Goal: Task Accomplishment & Management: Manage account settings

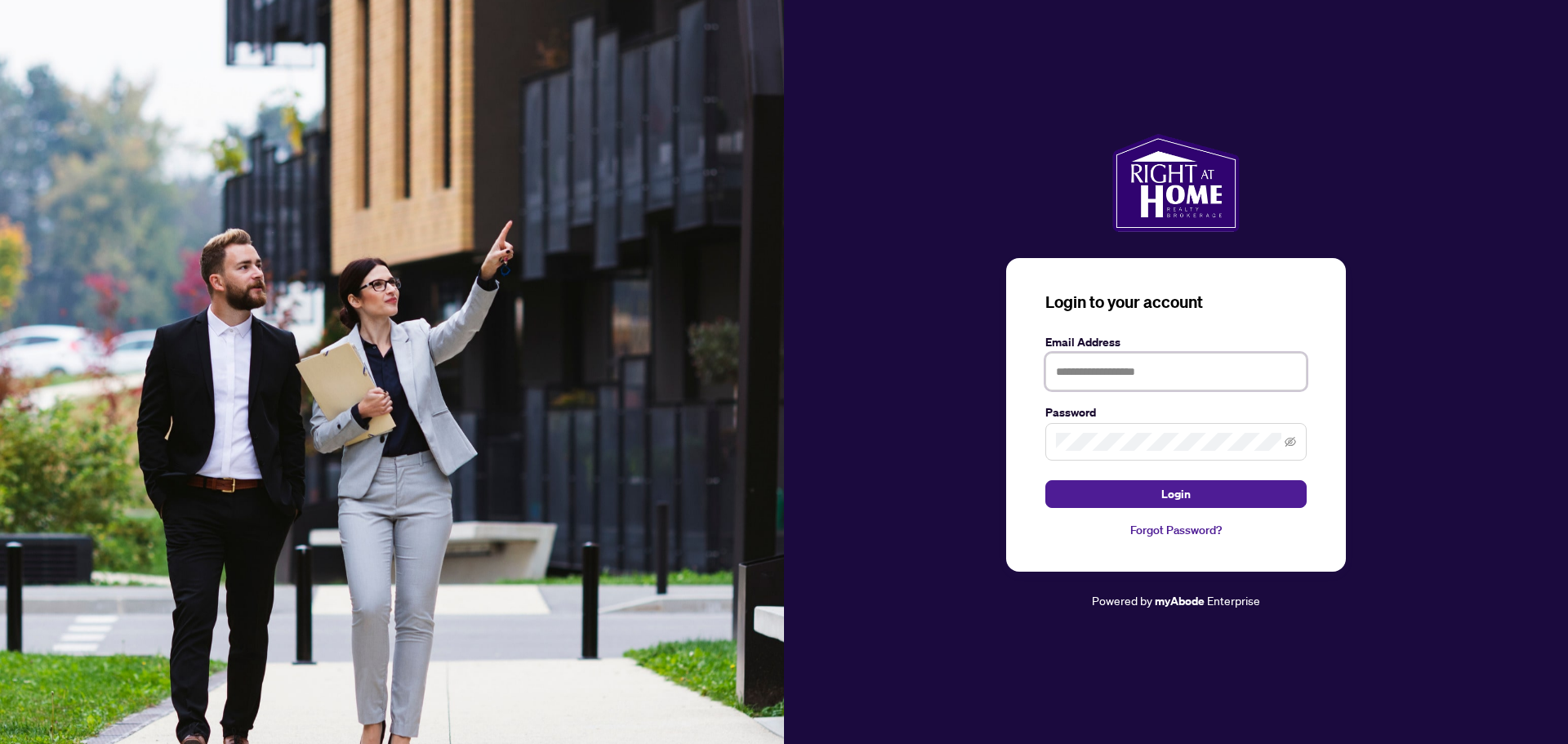
click at [1089, 375] on input "text" at bounding box center [1176, 372] width 261 height 37
type input "**********"
click at [1179, 503] on span "Login" at bounding box center [1176, 493] width 30 height 26
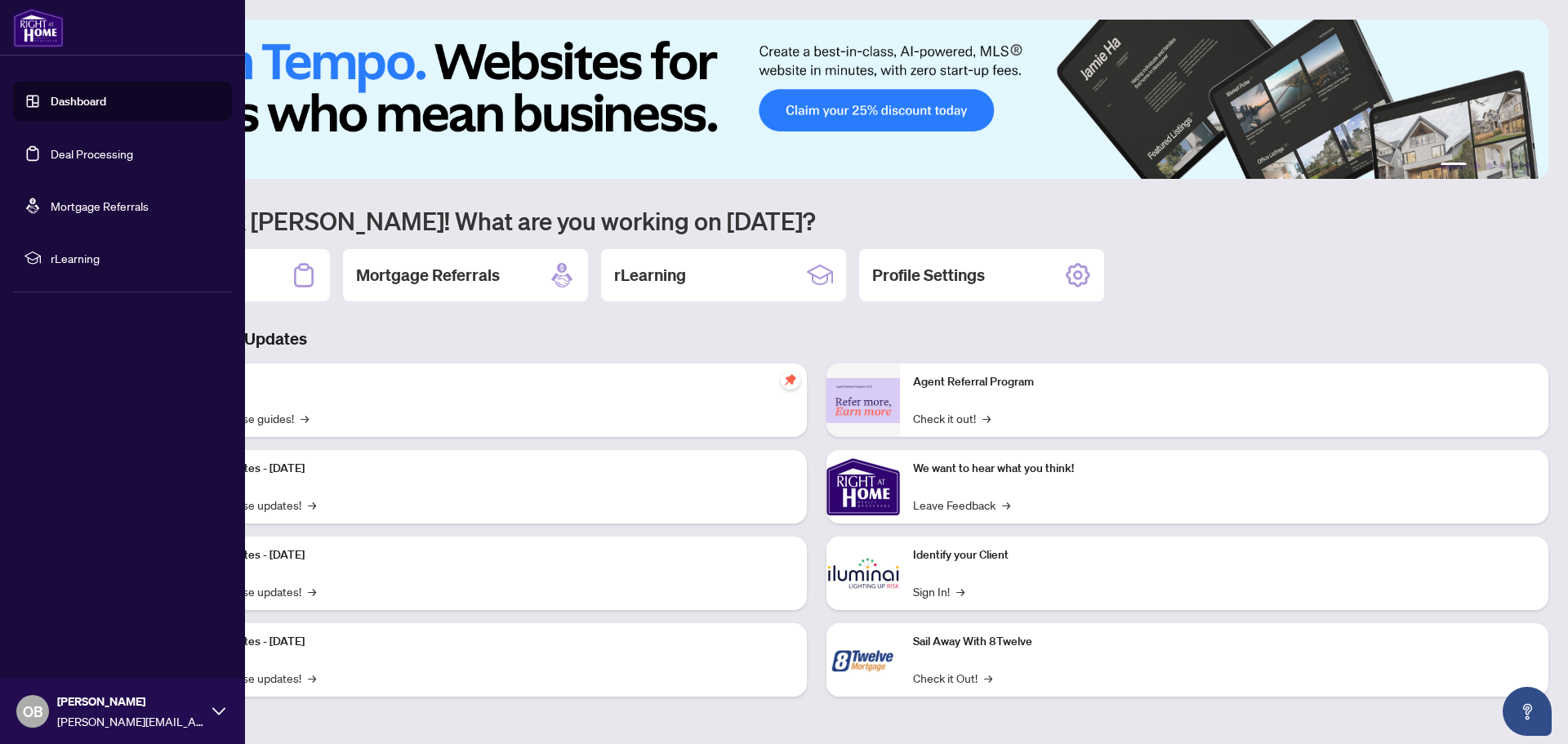
click at [76, 100] on link "Dashboard" at bounding box center [79, 100] width 56 height 14
click at [84, 155] on link "Deal Processing" at bounding box center [92, 153] width 83 height 14
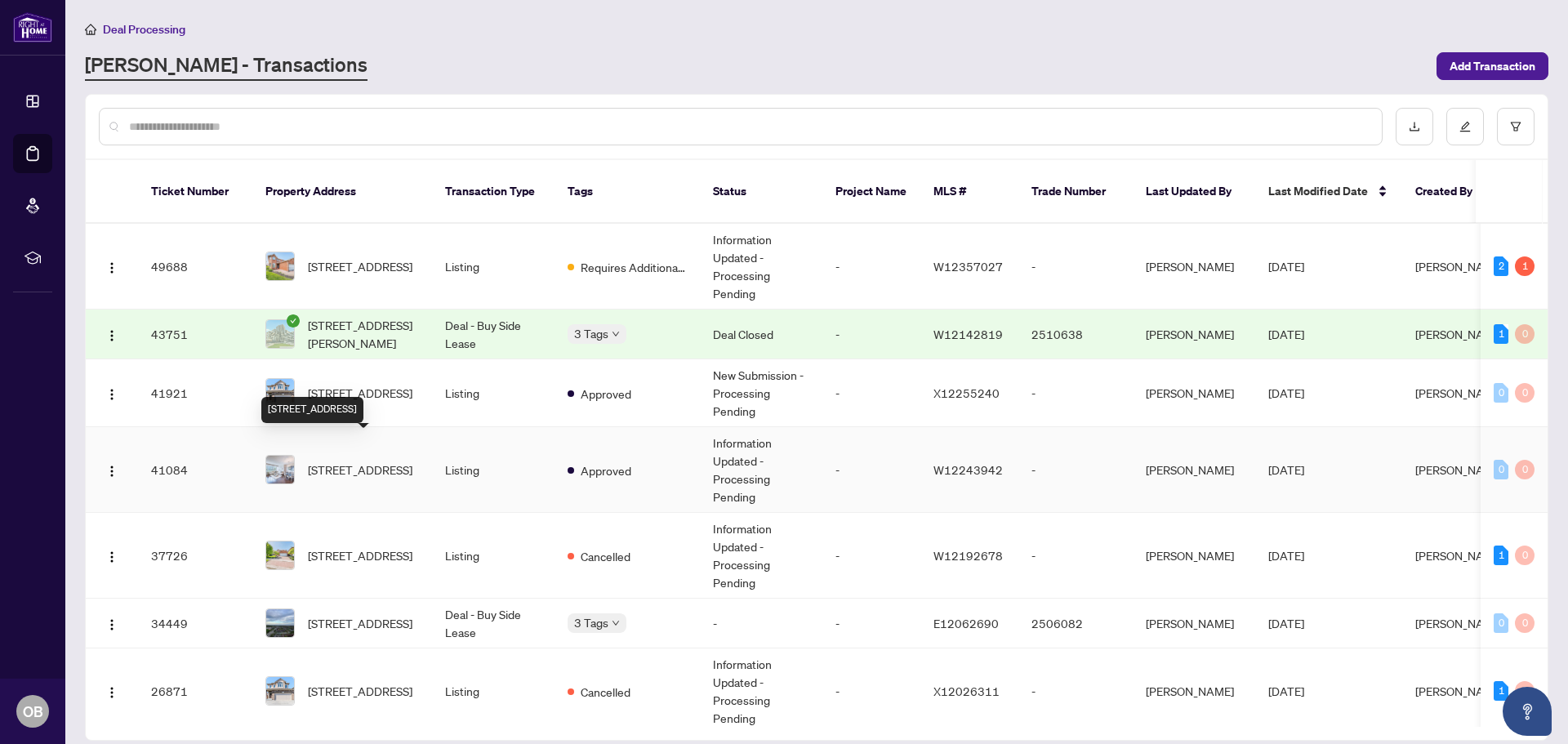
click at [379, 460] on span "[STREET_ADDRESS]" at bounding box center [361, 469] width 105 height 18
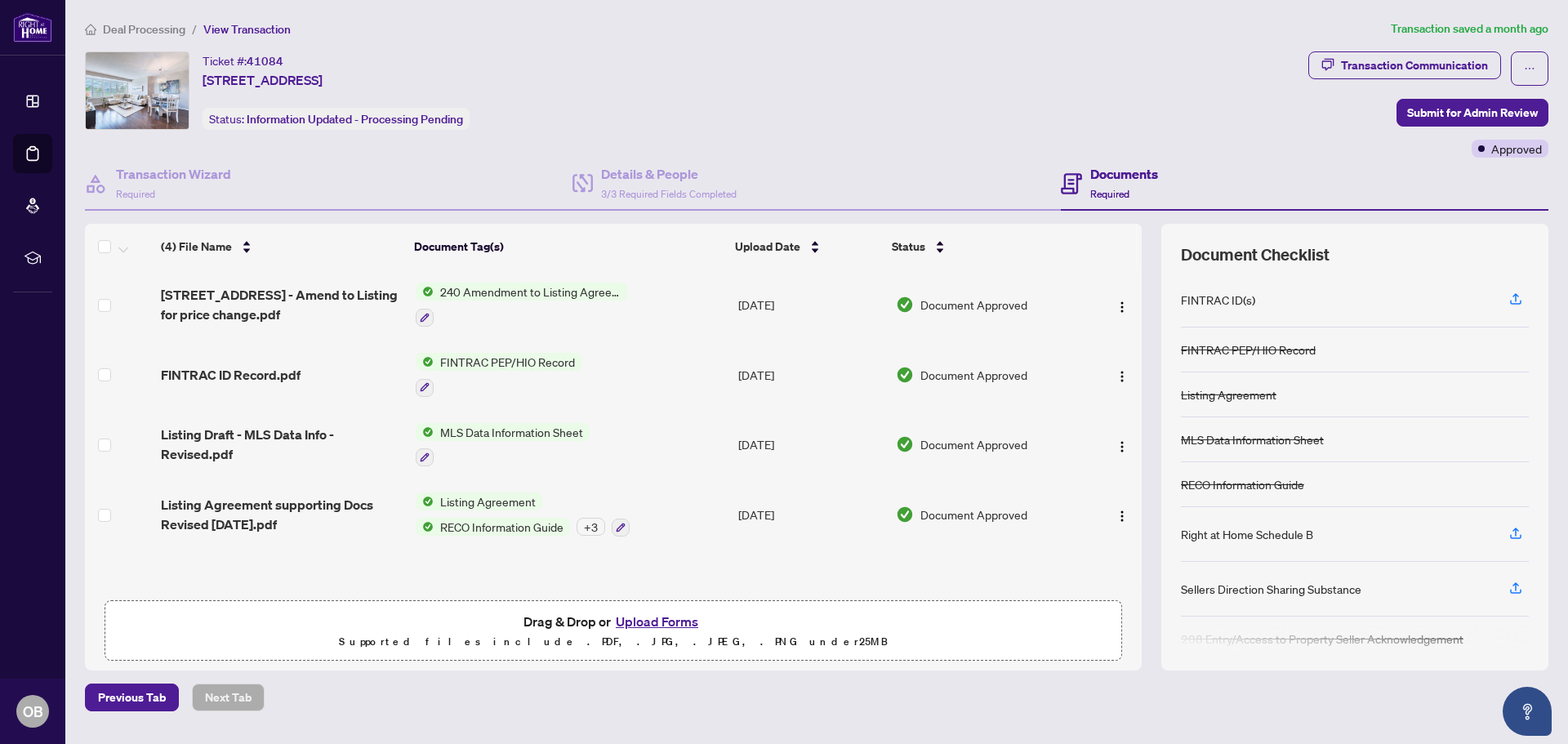
click at [536, 432] on span "MLS Data Information Sheet" at bounding box center [511, 432] width 156 height 18
click at [534, 426] on span "MLS Data Information Sheet" at bounding box center [511, 432] width 156 height 18
click at [508, 511] on span "MLS Data Information Sheet" at bounding box center [508, 511] width 156 height 18
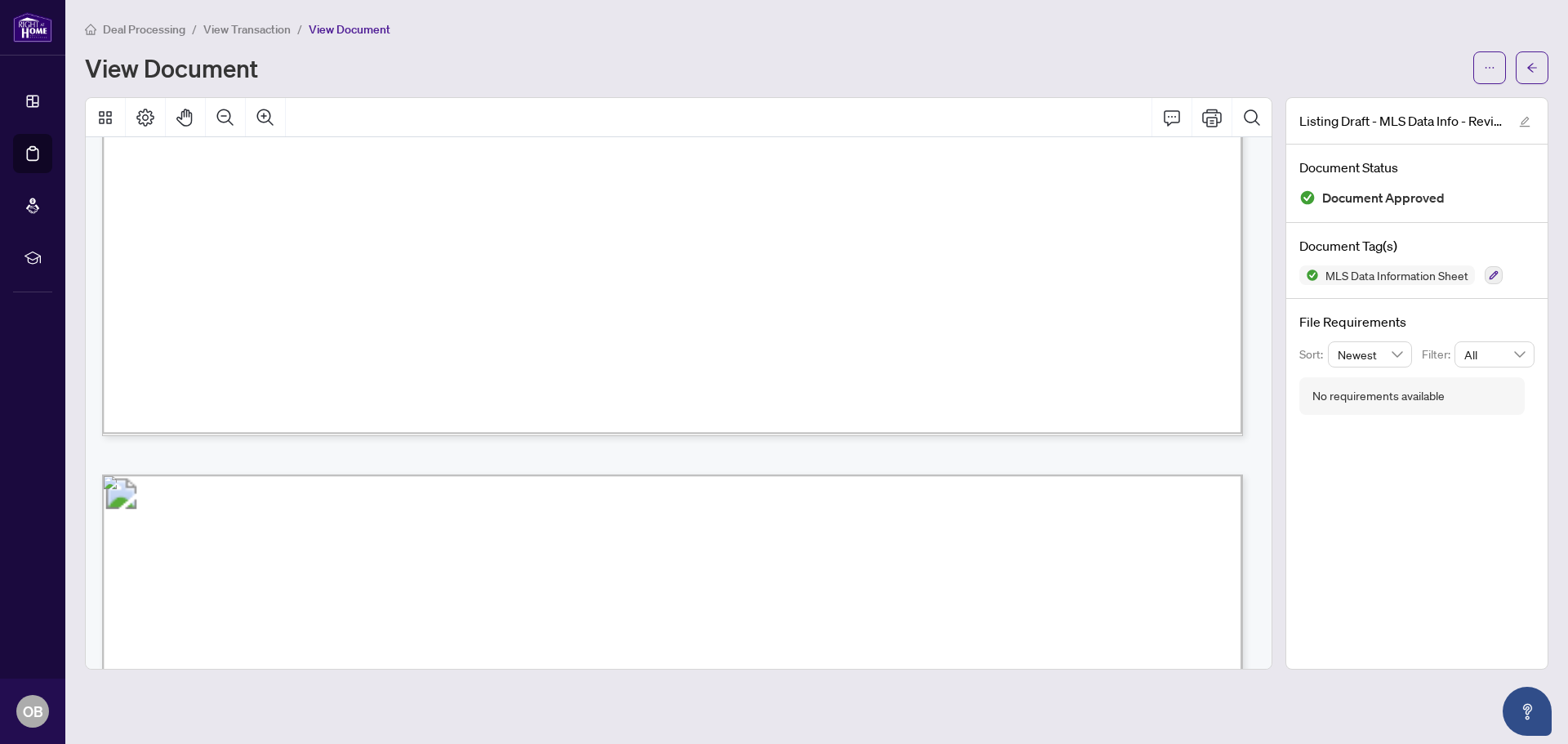
scroll to position [1143, 0]
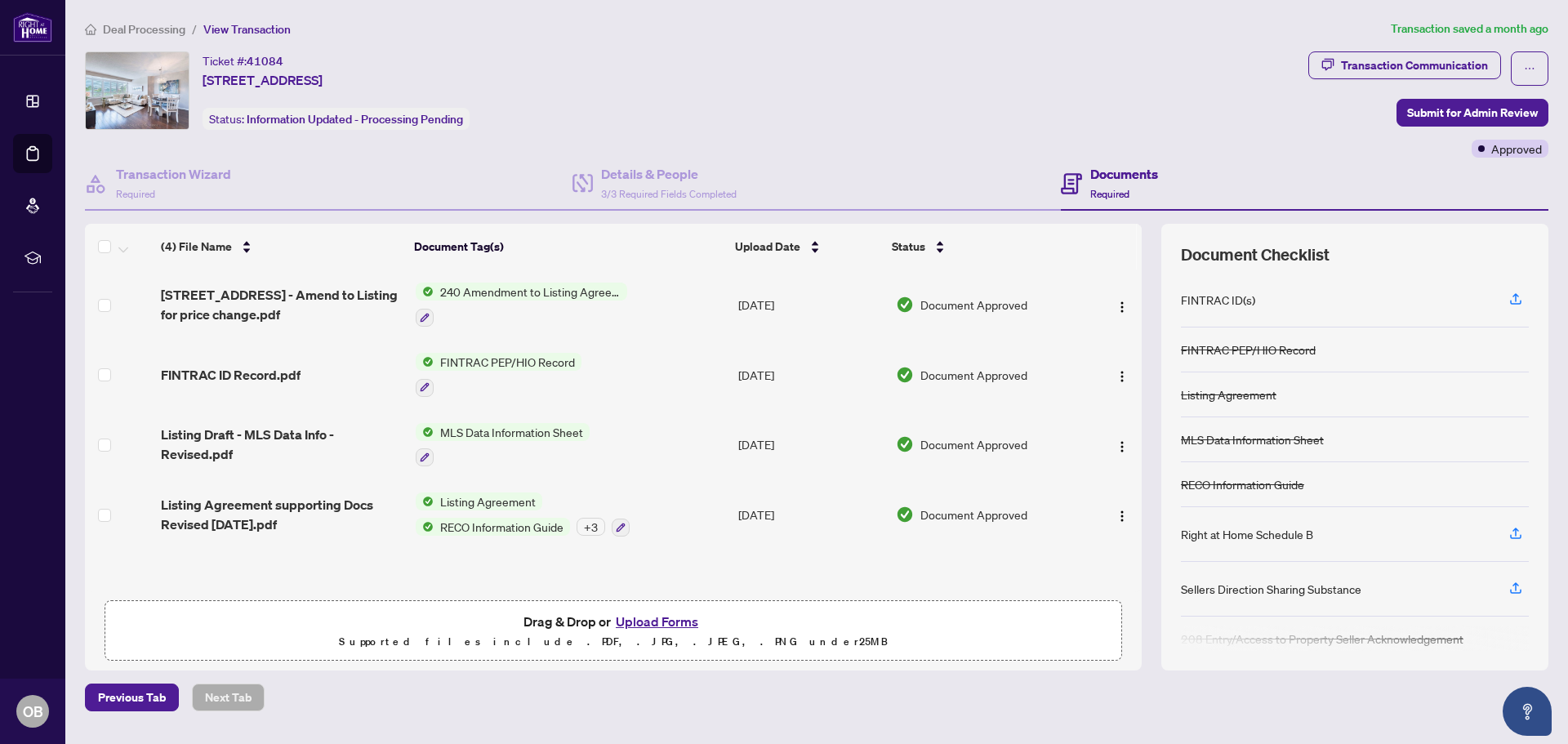
click at [1108, 177] on h4 "Documents" at bounding box center [1124, 173] width 68 height 19
click at [583, 525] on div "+ 3" at bounding box center [591, 526] width 29 height 18
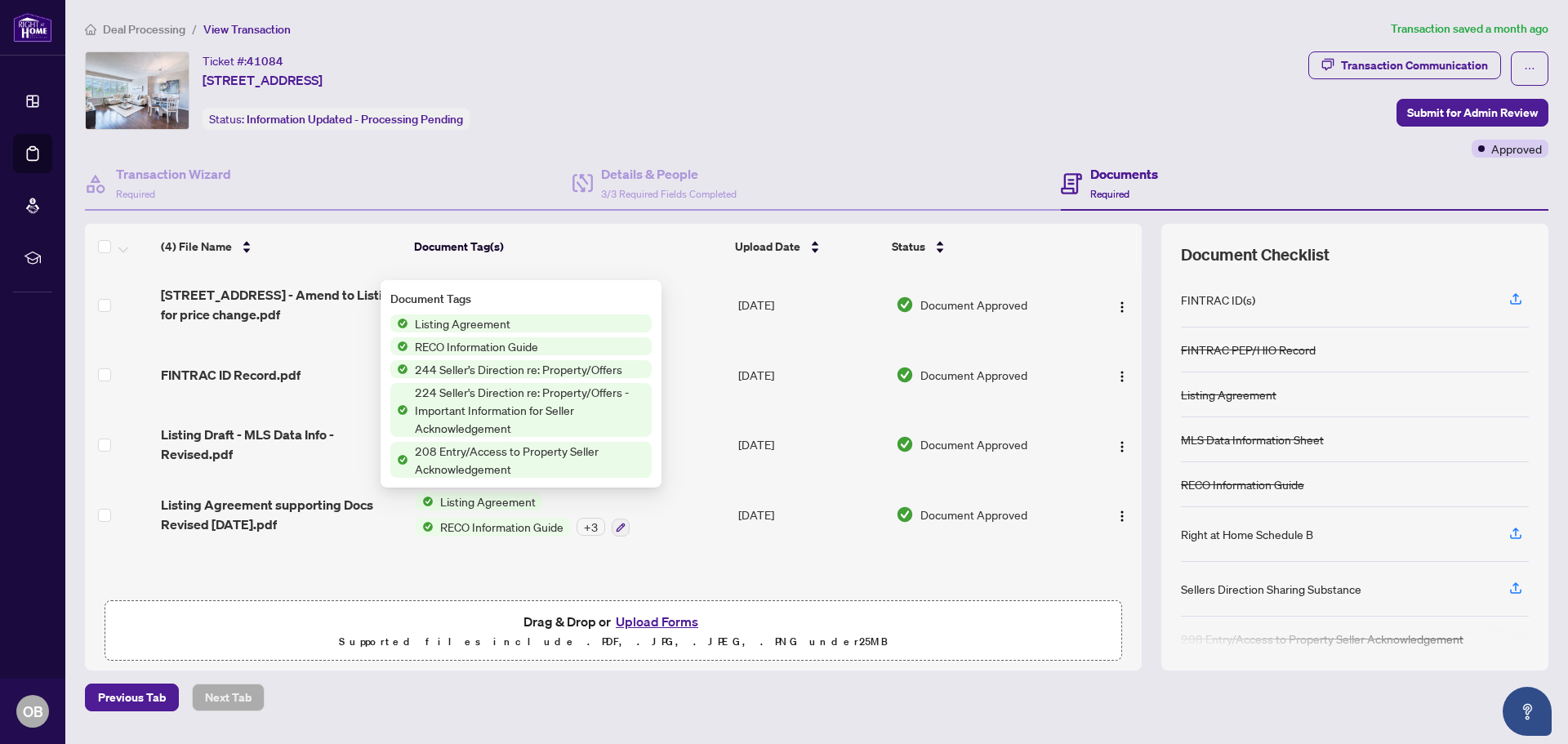
click at [678, 255] on th "Document Tag(s)" at bounding box center [568, 247] width 321 height 46
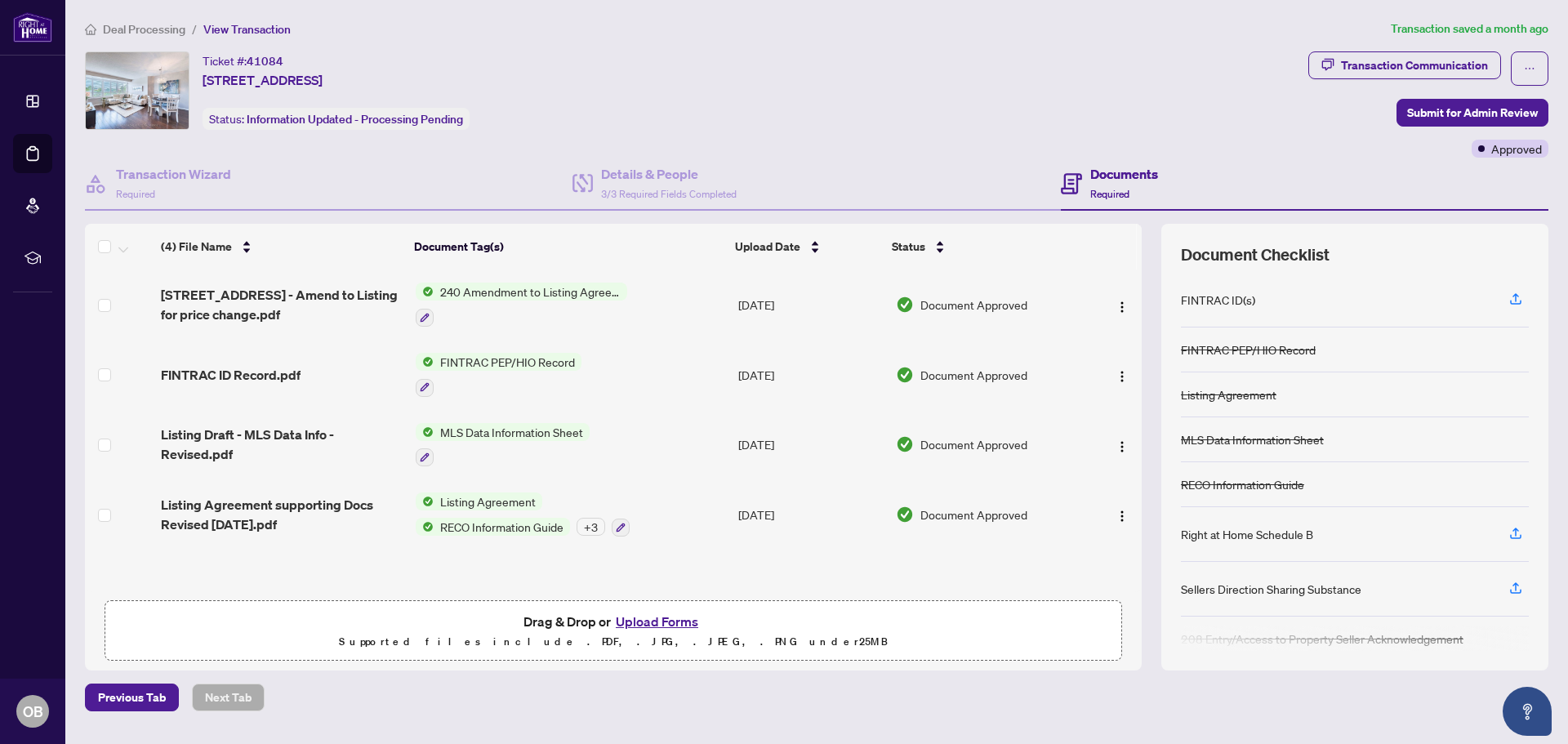
click at [553, 292] on span "240 Amendment to Listing Agreement - Authority to Offer for Sale Price Change/E…" at bounding box center [530, 291] width 193 height 18
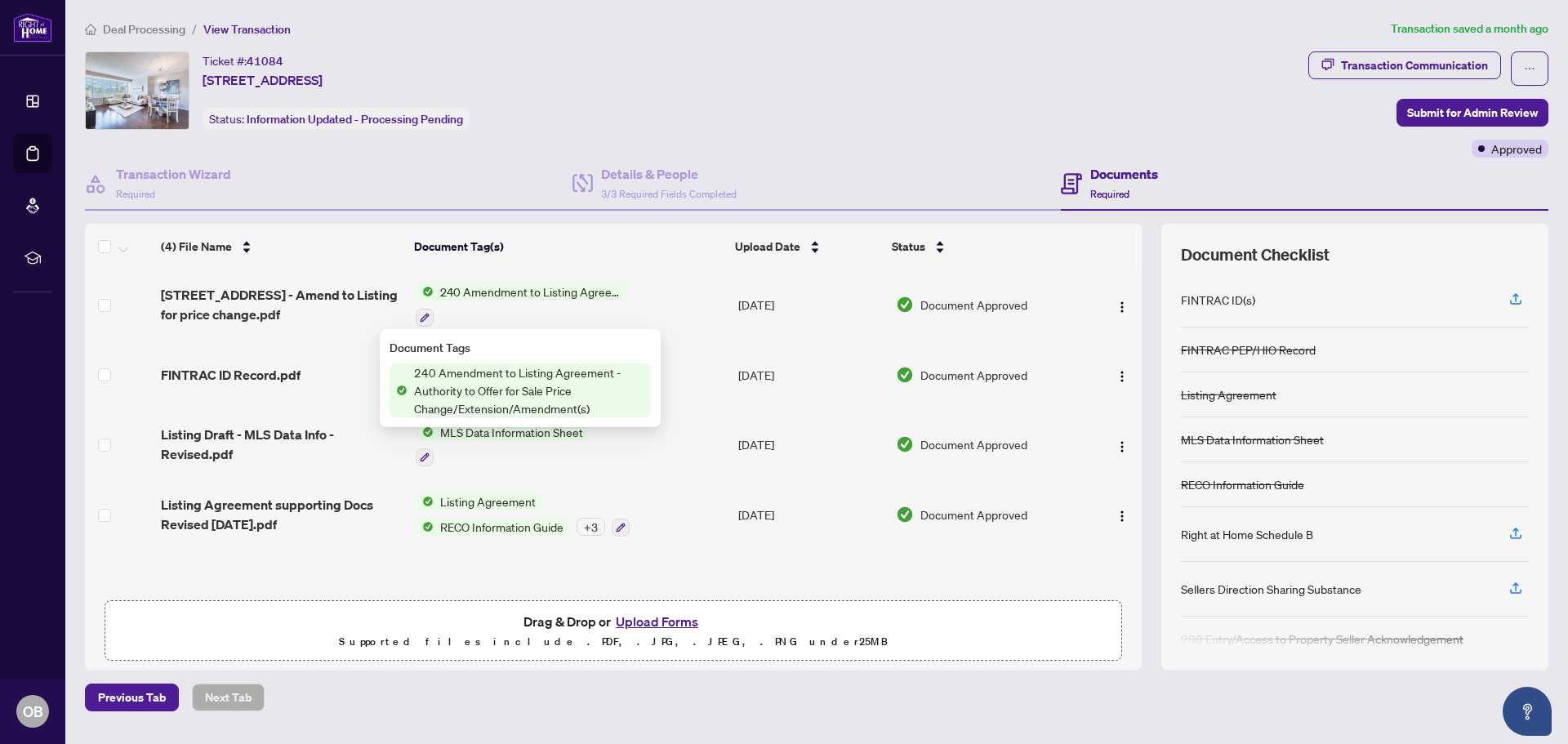
click at [517, 388] on span "240 Amendment to Listing Agreement - Authority to Offer for Sale Price Change/E…" at bounding box center [529, 390] width 243 height 54
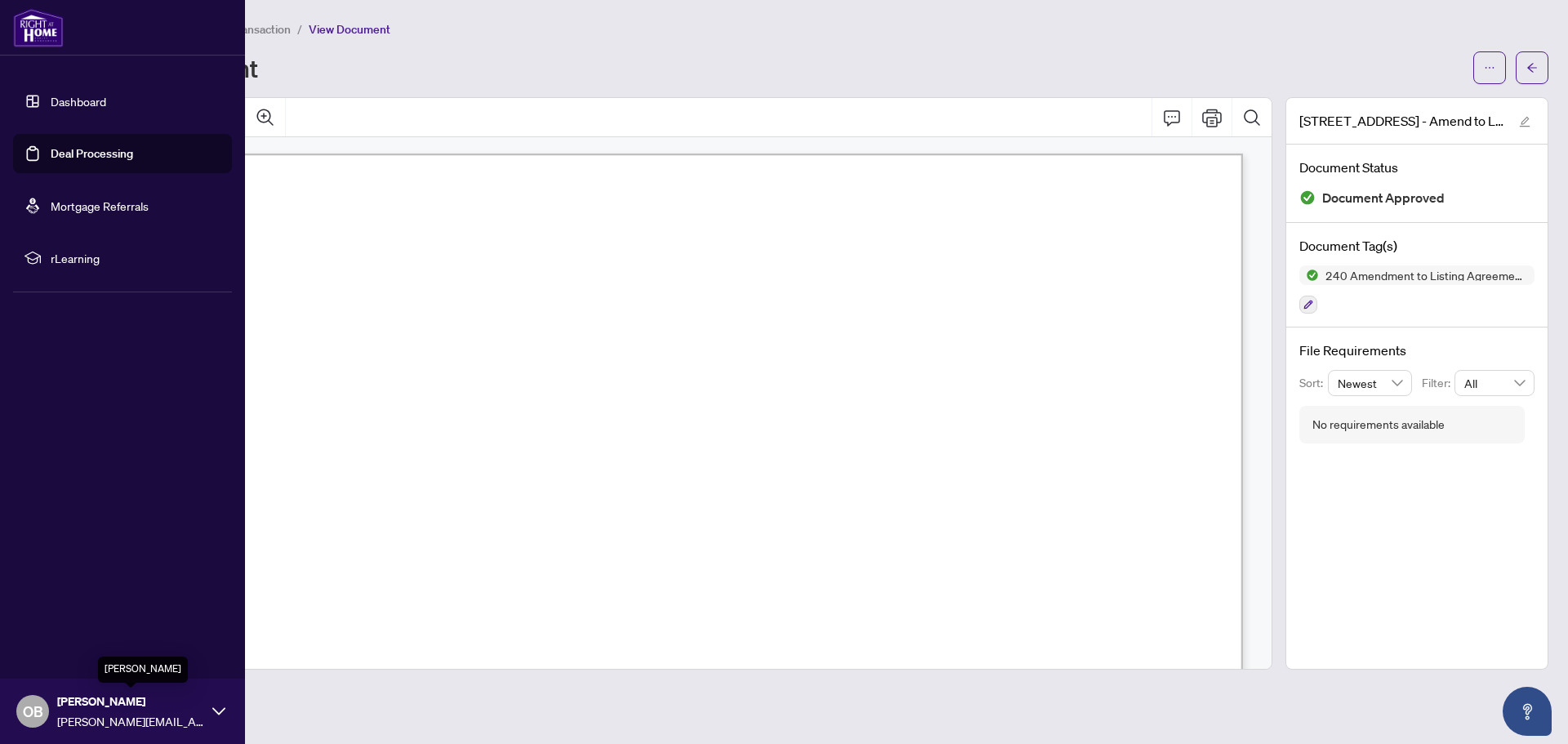
click at [79, 703] on span "[PERSON_NAME]" at bounding box center [131, 701] width 147 height 18
click at [116, 705] on span "[PERSON_NAME]" at bounding box center [131, 701] width 147 height 18
click at [35, 713] on span "OB" at bounding box center [33, 711] width 20 height 23
click at [64, 619] on span "Logout" at bounding box center [66, 614] width 37 height 26
